Goal: Find specific page/section: Find specific page/section

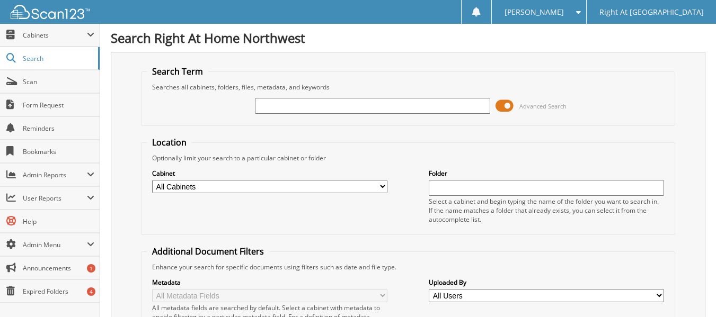
click at [56, 62] on span "Search" at bounding box center [58, 58] width 70 height 9
click at [39, 40] on span "Cabinets" at bounding box center [50, 35] width 100 height 23
click at [49, 37] on span "Cabinets" at bounding box center [55, 35] width 64 height 9
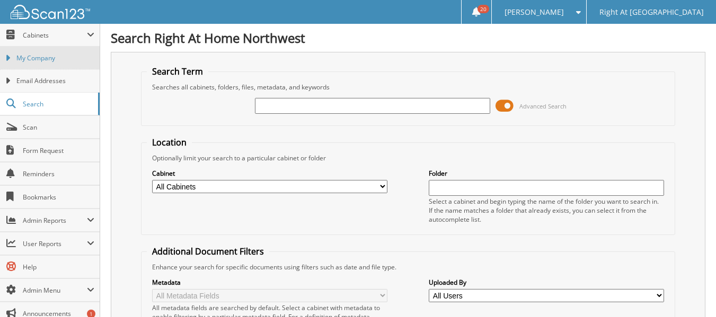
click at [48, 68] on link "My Company" at bounding box center [50, 58] width 100 height 23
